Goal: Transaction & Acquisition: Obtain resource

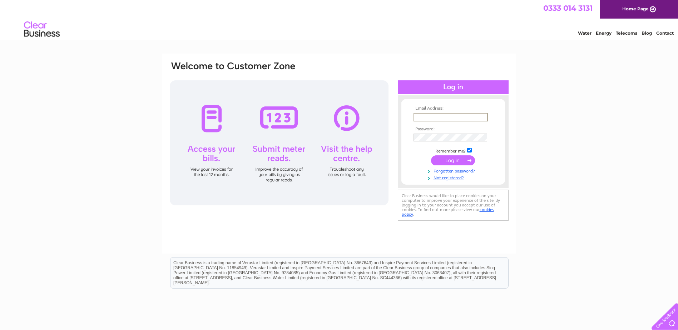
click at [425, 116] on input "text" at bounding box center [450, 117] width 74 height 9
type input "charmiaine@pembsent.uk"
click at [459, 160] on input "submit" at bounding box center [453, 160] width 44 height 10
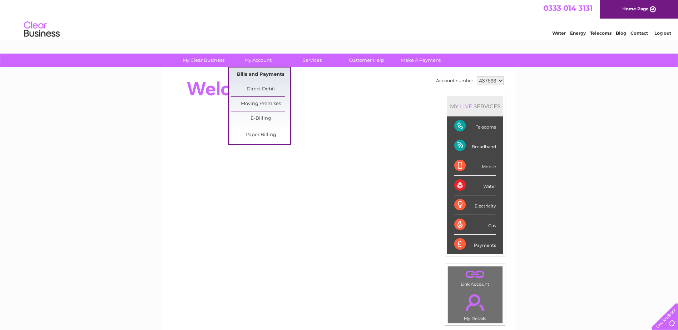
click at [252, 74] on link "Bills and Payments" at bounding box center [260, 75] width 59 height 14
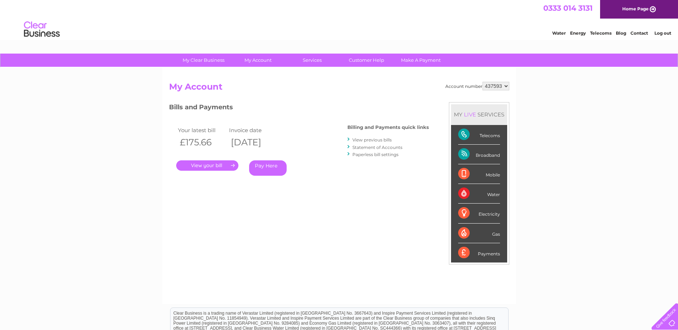
click at [221, 164] on link "." at bounding box center [207, 165] width 62 height 10
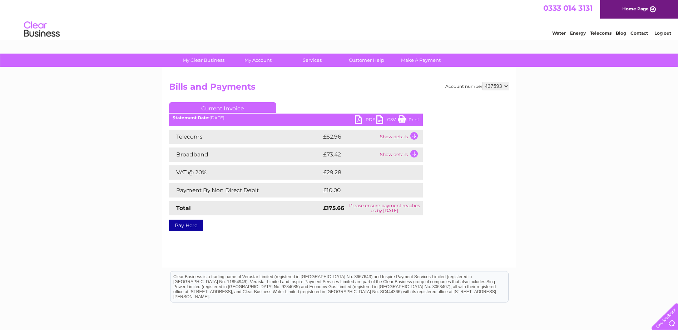
click at [363, 119] on link "PDF" at bounding box center [365, 120] width 21 height 10
click at [414, 120] on link "Print" at bounding box center [408, 120] width 21 height 10
click at [660, 34] on link "Log out" at bounding box center [662, 32] width 17 height 5
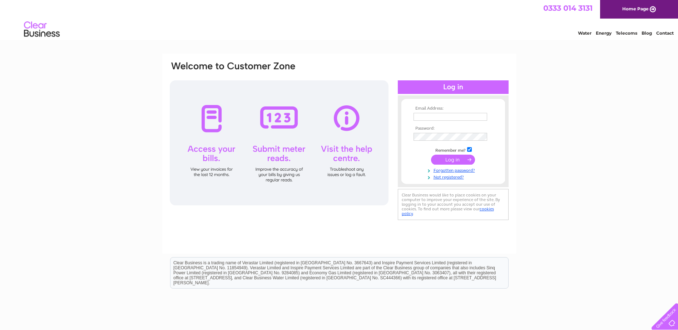
click at [436, 116] on input "text" at bounding box center [450, 117] width 74 height 8
type input "charmiaine@pembsent.uk"
drag, startPoint x: 483, startPoint y: 117, endPoint x: 366, endPoint y: 114, distance: 116.5
click at [367, 114] on div "Email Address: charmiaine@pembsent.uk Password:" at bounding box center [339, 142] width 340 height 162
click at [420, 115] on input "text" at bounding box center [450, 117] width 74 height 9
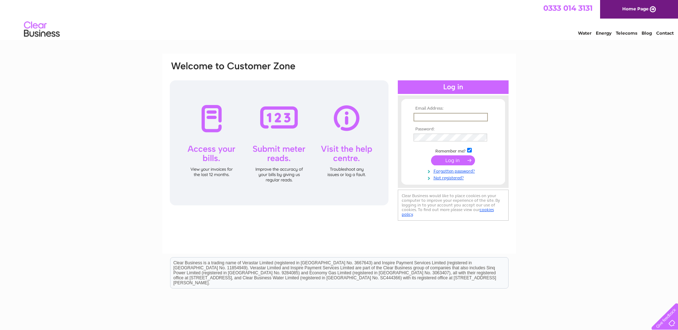
type input "charmaine@pembsent.uk"
click at [454, 158] on input "submit" at bounding box center [453, 160] width 44 height 10
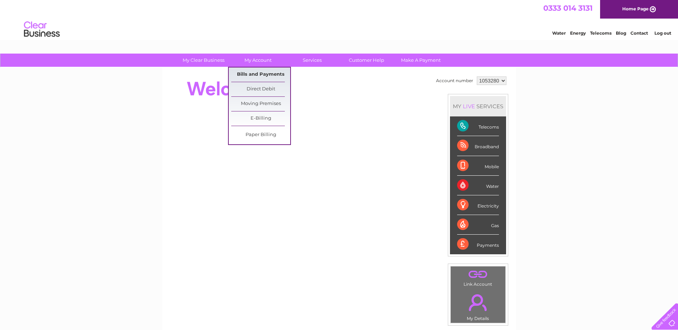
click at [253, 75] on link "Bills and Payments" at bounding box center [260, 75] width 59 height 14
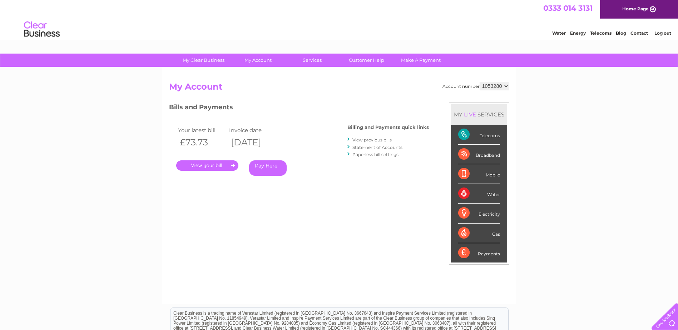
click at [203, 164] on link "." at bounding box center [207, 165] width 62 height 10
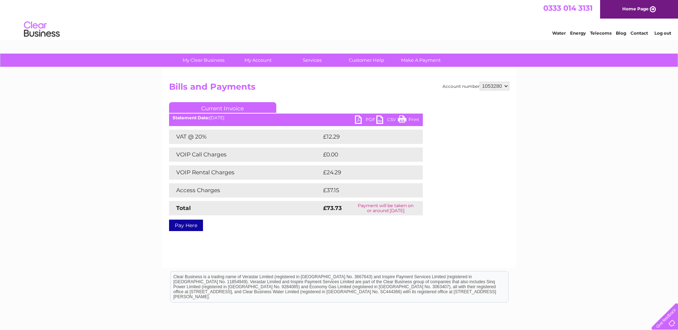
click at [409, 118] on link "Print" at bounding box center [408, 120] width 21 height 10
click at [355, 120] on link "PDF" at bounding box center [365, 120] width 21 height 10
